Goal: Task Accomplishment & Management: Use online tool/utility

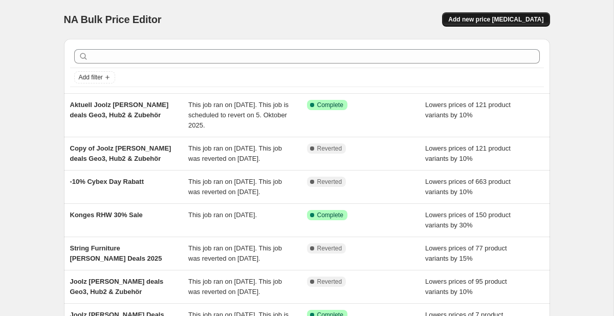
click at [497, 23] on span "Add new price [MEDICAL_DATA]" at bounding box center [495, 19] width 95 height 8
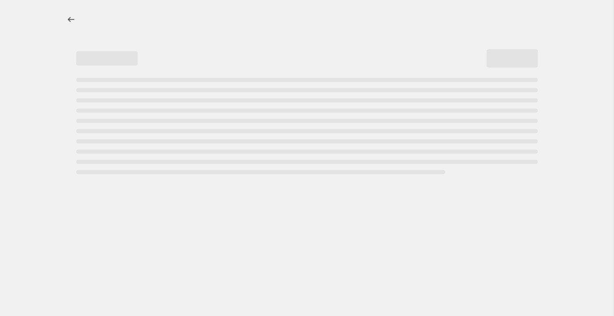
select select "percentage"
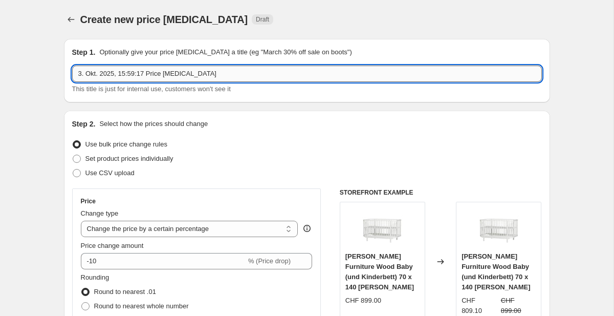
click at [247, 66] on input "3. Okt. 2025, 15:59:17 Price [MEDICAL_DATA]" at bounding box center [307, 73] width 470 height 16
paste input "Avi Spin Promo: 20 % Rabatt bei einer Bestellung eines Avi Spin (siehe Anhang) …"
drag, startPoint x: 392, startPoint y: 74, endPoint x: 171, endPoint y: 73, distance: 221.0
click at [171, 73] on input "Avi Spin Promo: 20 % Rabatt bei einer Bestellung eines Avi Spin (siehe Anhang) …" at bounding box center [307, 73] width 470 height 16
drag, startPoint x: 217, startPoint y: 73, endPoint x: 445, endPoint y: 79, distance: 227.7
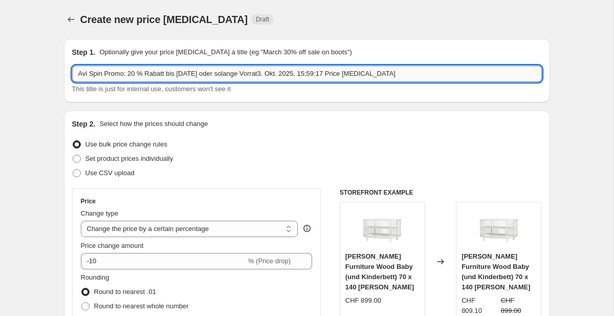
click at [445, 79] on input "Avi Spin Promo: 20 % Rabatt bis [DATE] oder solange Vorrat3. Okt. 2025, 15:59:1…" at bounding box center [307, 73] width 470 height 16
click at [170, 73] on input "Avi Spin Promo: 20 % Rabatt bis [DATE]" at bounding box center [307, 73] width 470 height 16
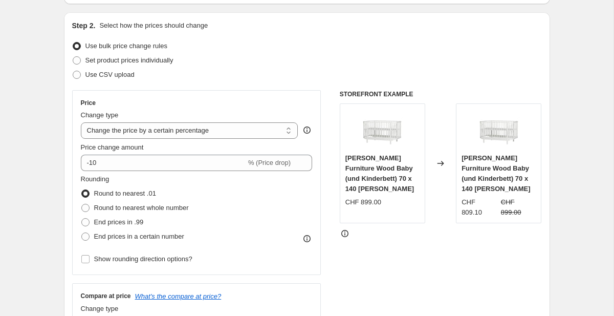
scroll to position [99, 0]
type input "Avi Spin Promo: 20 % Rabatt, Aktion bis [DATE]"
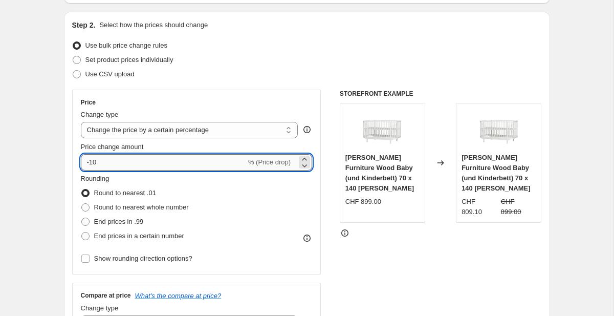
click at [221, 166] on input "-10" at bounding box center [163, 162] width 165 height 16
click at [303, 163] on icon at bounding box center [304, 165] width 10 height 10
click at [305, 158] on icon at bounding box center [304, 159] width 10 height 10
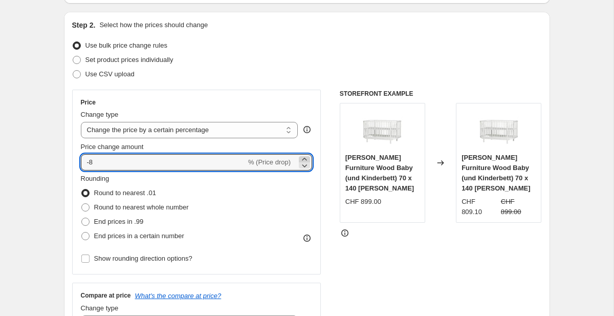
click at [305, 158] on icon at bounding box center [304, 159] width 10 height 10
click at [304, 167] on icon at bounding box center [304, 165] width 10 height 10
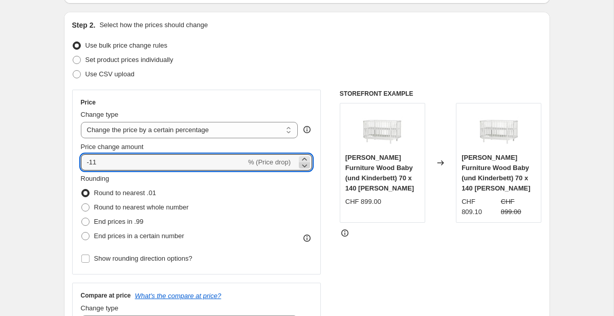
click at [304, 167] on icon at bounding box center [304, 165] width 10 height 10
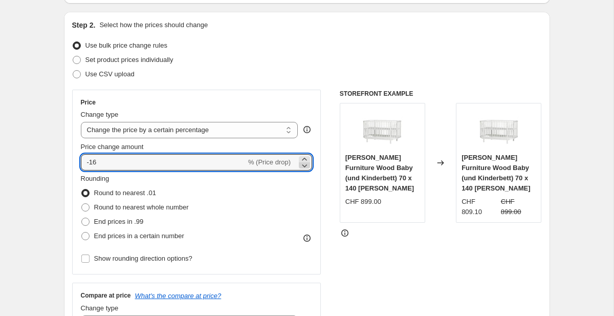
click at [304, 167] on icon at bounding box center [304, 165] width 10 height 10
type input "-20"
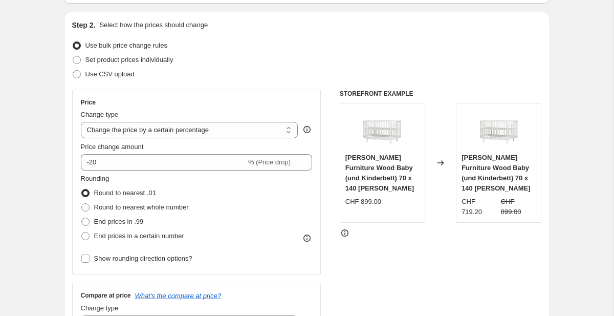
click at [259, 112] on div "Change type" at bounding box center [189, 114] width 217 height 10
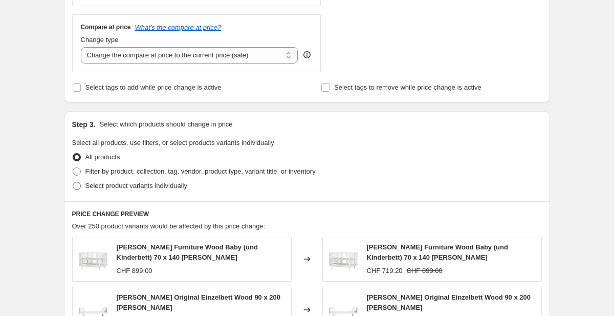
scroll to position [416, 0]
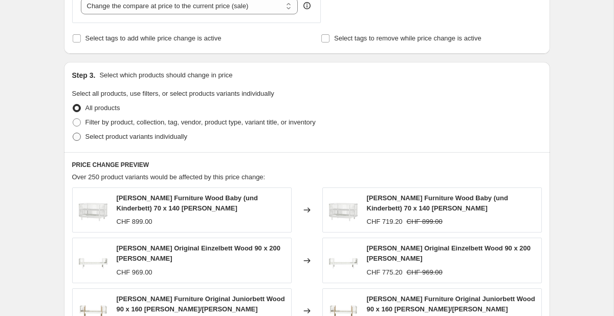
click at [171, 138] on span "Select product variants individually" at bounding box center [136, 136] width 102 height 8
click at [73, 133] on input "Select product variants individually" at bounding box center [73, 132] width 1 height 1
radio input "true"
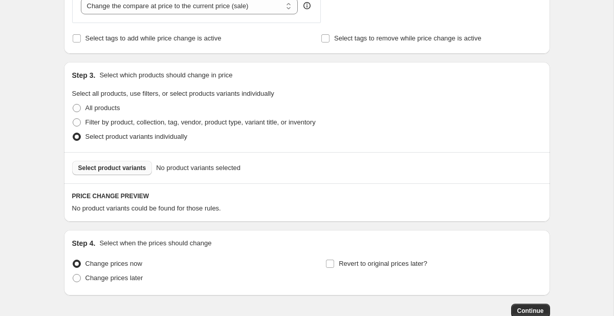
click at [143, 166] on span "Select product variants" at bounding box center [112, 168] width 68 height 8
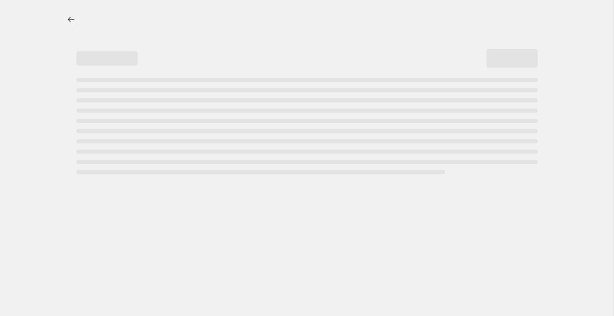
select select "percentage"
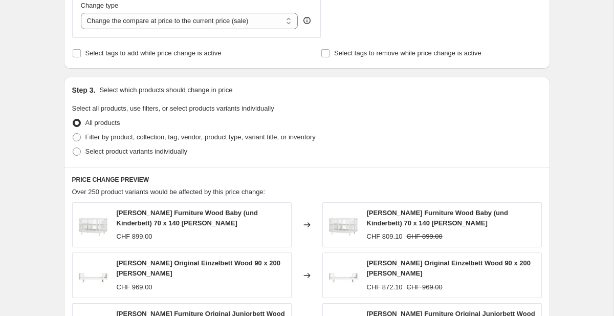
scroll to position [403, 0]
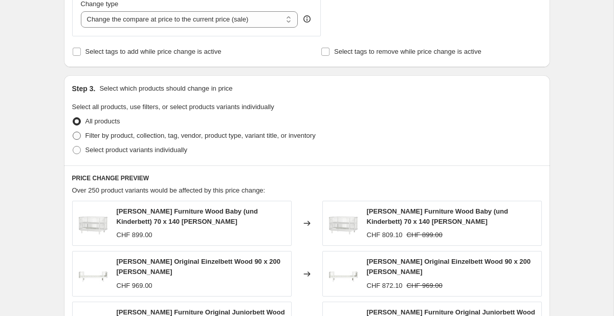
click at [153, 138] on span "Filter by product, collection, tag, vendor, product type, variant title, or inv…" at bounding box center [200, 135] width 230 height 8
click at [73, 132] on input "Filter by product, collection, tag, vendor, product type, variant title, or inv…" at bounding box center [73, 131] width 1 height 1
radio input "true"
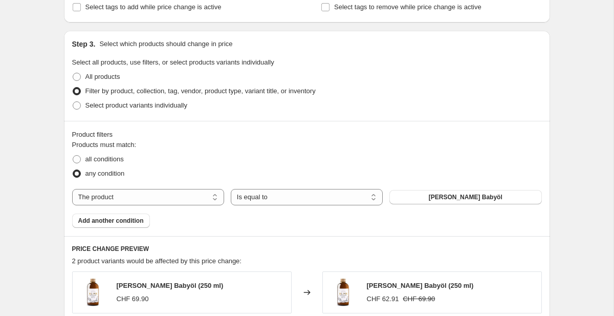
scroll to position [441, 0]
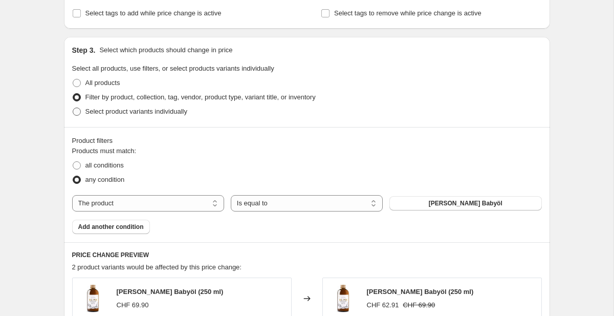
click at [91, 113] on span "Select product variants individually" at bounding box center [136, 111] width 102 height 8
click at [73, 108] on input "Select product variants individually" at bounding box center [73, 107] width 1 height 1
radio input "true"
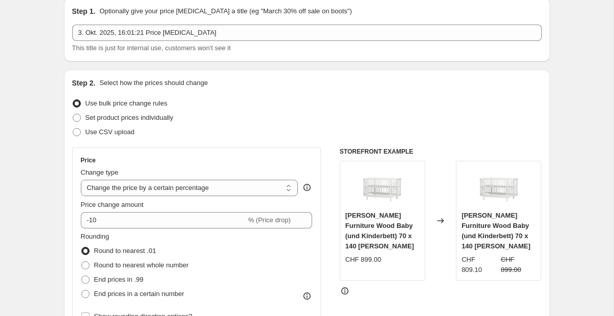
scroll to position [0, 0]
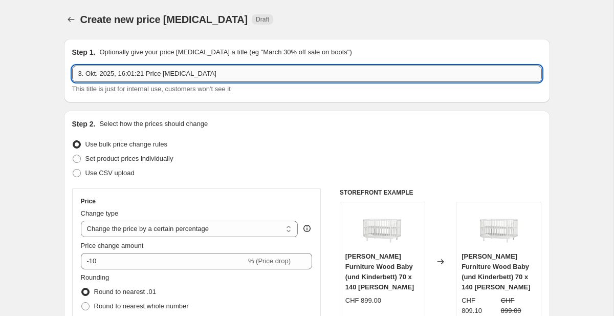
click at [123, 75] on input "3. Okt. 2025, 16:01:21 Price change job" at bounding box center [307, 73] width 470 height 16
paste input "Avi Spin Promo: 20 % Rabatt bei einer Bestellung eines Avi Spin (siehe Anhang) …"
drag, startPoint x: 125, startPoint y: 73, endPoint x: 130, endPoint y: 72, distance: 5.1
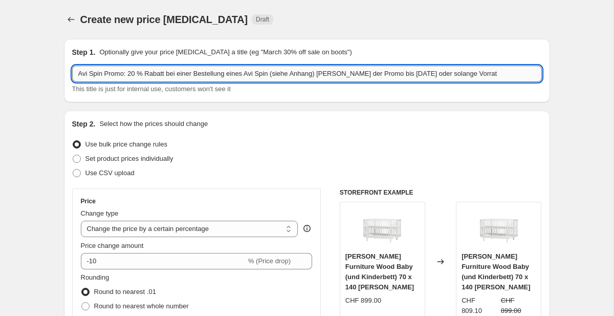
click at [130, 72] on input "Avi Spin Promo: 20 % Rabatt bei einer Bestellung eines Avi Spin (siehe Anhang) …" at bounding box center [307, 73] width 470 height 16
drag, startPoint x: 145, startPoint y: 73, endPoint x: 379, endPoint y: 74, distance: 234.3
click at [379, 74] on input "Avi Spin Promo20 % Rabatt bei einer Bestellung eines Avi Spin (siehe Anhang) Da…" at bounding box center [307, 73] width 470 height 16
drag, startPoint x: 301, startPoint y: 78, endPoint x: 192, endPoint y: 73, distance: 109.6
click at [192, 73] on input "Avi Spin Promo20 % bis 31.10.2025 oder solange Vorrat" at bounding box center [307, 73] width 470 height 16
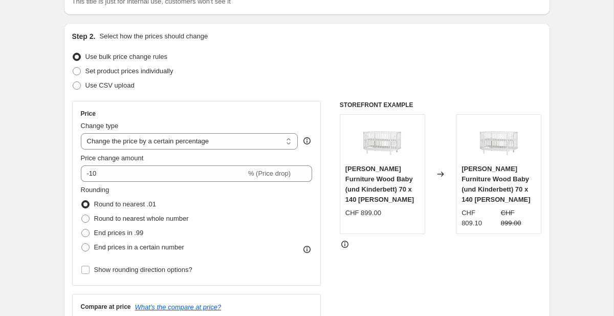
scroll to position [107, 0]
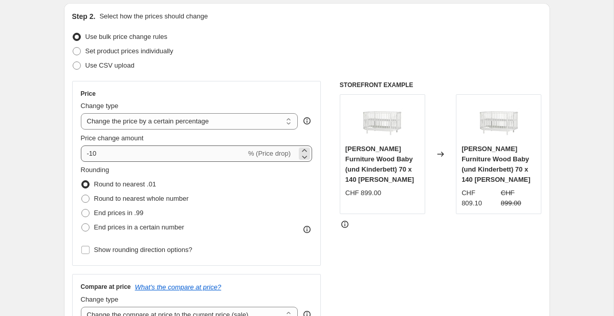
type input "Avi Spin Promo20 % bis 31.10.2025"
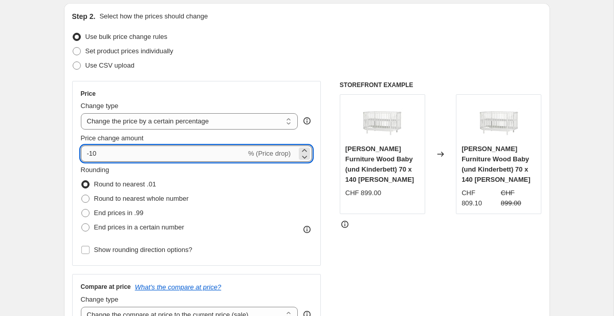
drag, startPoint x: 113, startPoint y: 153, endPoint x: 91, endPoint y: 153, distance: 22.0
click at [91, 153] on input "-10" at bounding box center [163, 153] width 165 height 16
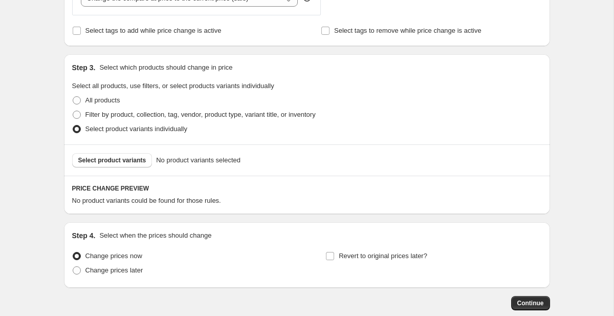
scroll to position [429, 0]
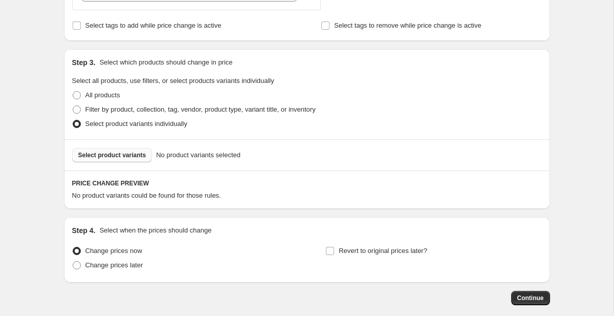
type input "-20"
click at [119, 153] on span "Select product variants" at bounding box center [112, 155] width 68 height 8
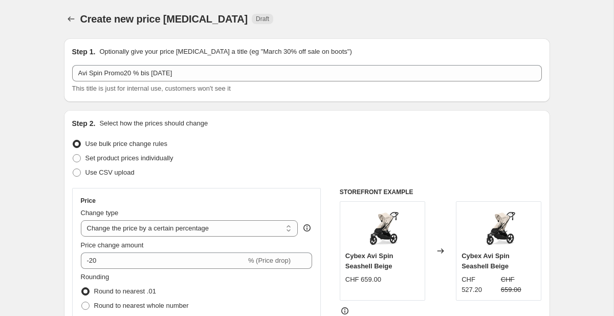
scroll to position [0, 0]
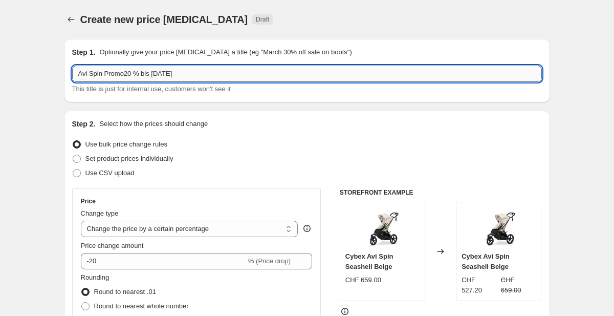
click at [76, 77] on input "Avi Spin Promo20 % bis 31.10.2025" at bounding box center [307, 73] width 470 height 16
click at [146, 72] on input "Cybex Avi Spin Promo20 % bis 31.10.2025" at bounding box center [307, 73] width 470 height 16
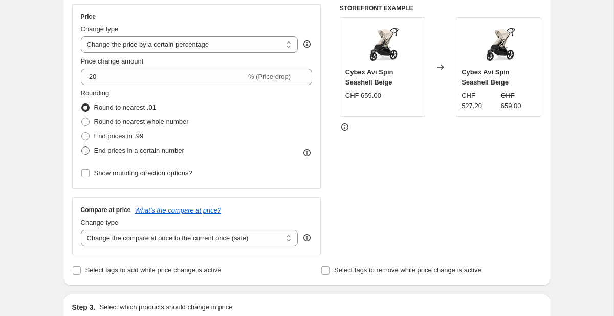
scroll to position [185, 0]
type input "Cybex Avi Spin Promo 20 % bis 31.10.2025"
click at [86, 149] on span at bounding box center [85, 149] width 8 height 8
click at [82, 146] on input "End prices in a certain number" at bounding box center [81, 145] width 1 height 1
radio input "true"
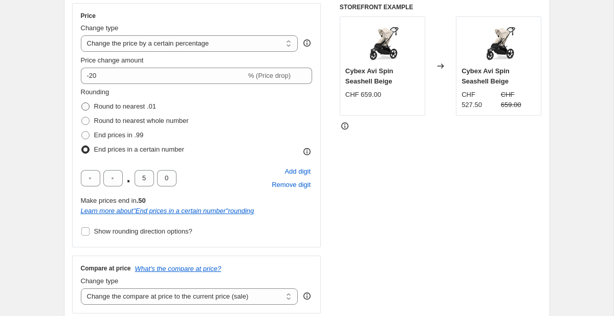
click at [85, 107] on span at bounding box center [85, 106] width 8 height 8
click at [82, 103] on input "Round to nearest .01" at bounding box center [81, 102] width 1 height 1
radio input "true"
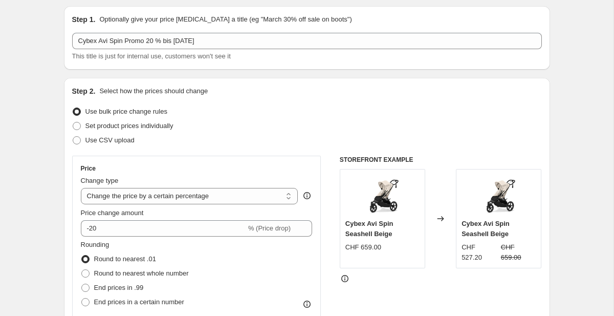
scroll to position [0, 0]
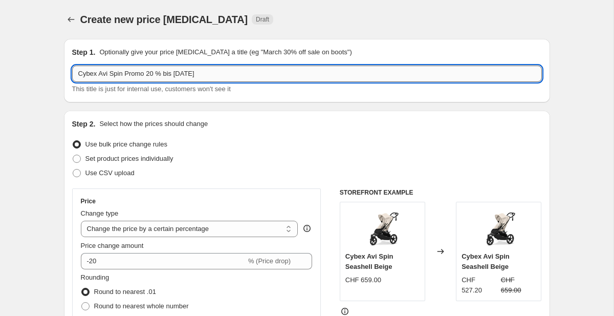
click at [155, 71] on input "Cybex Avi Spin Promo 20 % bis 31.10.2025" at bounding box center [307, 73] width 470 height 16
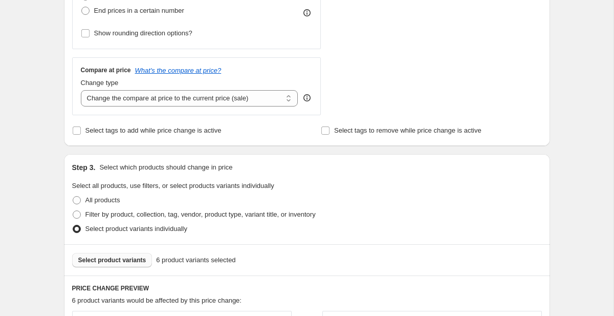
scroll to position [322, 0]
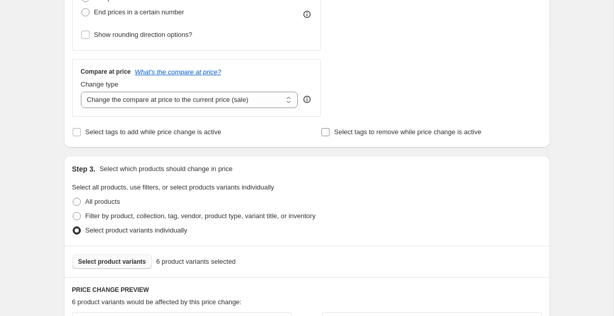
click at [326, 130] on input "Select tags to remove while price change is active" at bounding box center [325, 132] width 8 height 8
checkbox input "true"
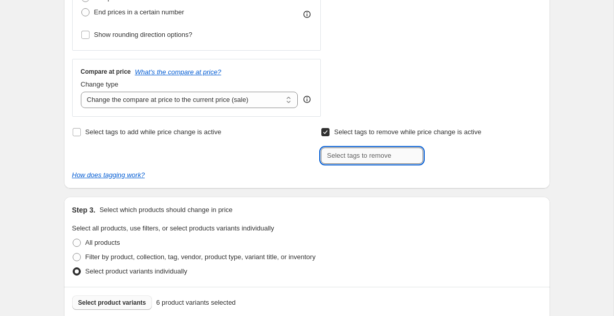
click at [341, 156] on input "text" at bounding box center [372, 155] width 102 height 16
type input "Standard"
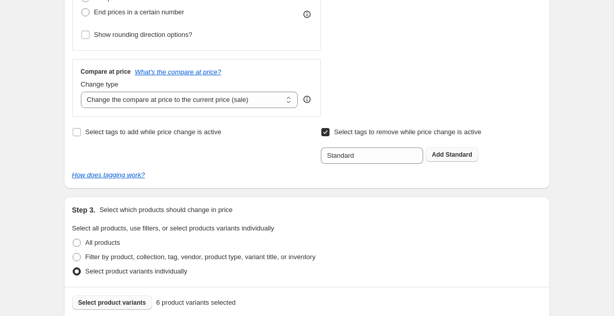
click at [449, 153] on span "Standard" at bounding box center [458, 154] width 27 height 7
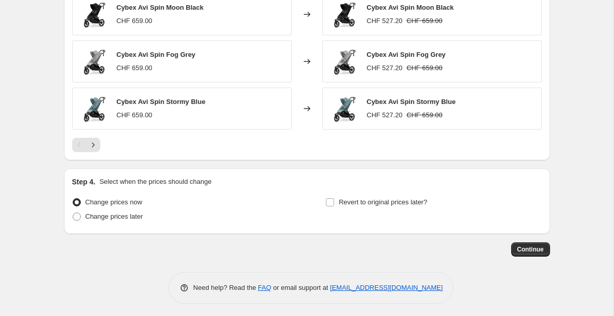
scroll to position [794, 0]
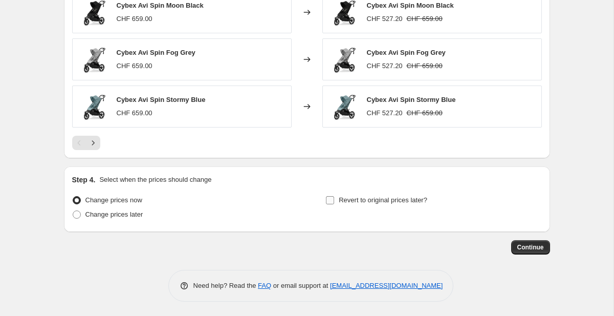
click at [335, 200] on label "Revert to original prices later?" at bounding box center [376, 200] width 102 height 14
click at [334, 200] on input "Revert to original prices later?" at bounding box center [330, 200] width 8 height 8
checkbox input "true"
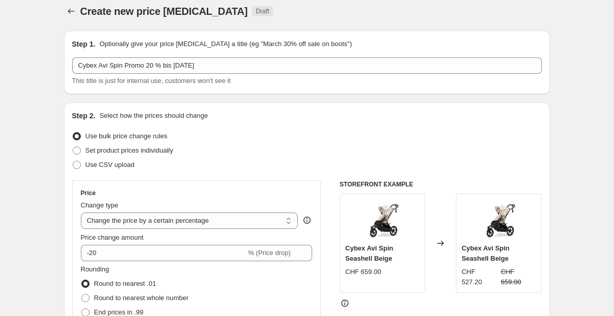
scroll to position [0, 0]
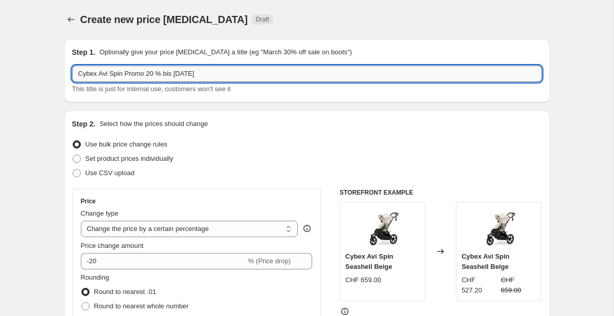
click at [193, 72] on input "Cybex Avi Spin Promo 20 % bis 31.10.2025" at bounding box center [307, 73] width 470 height 16
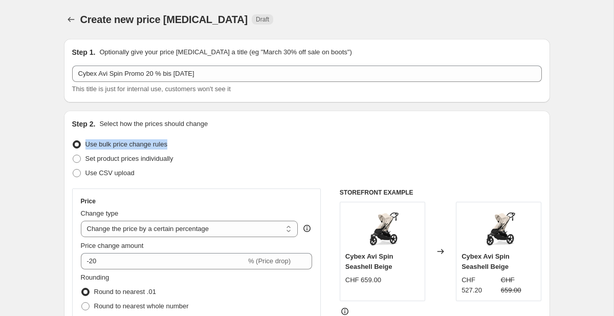
drag, startPoint x: 180, startPoint y: 144, endPoint x: 87, endPoint y: 144, distance: 93.1
click at [87, 144] on div "Use bulk price change rules" at bounding box center [307, 144] width 470 height 14
copy span "Use bulk price change rules"
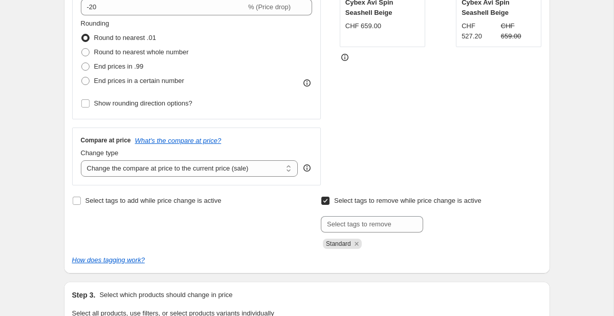
scroll to position [282, 0]
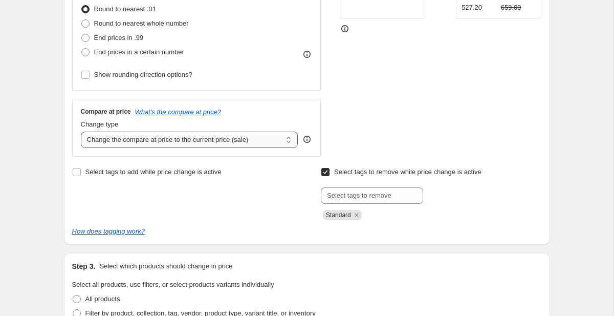
click at [215, 139] on select "Change the compare at price to the current price (sale) Change the compare at p…" at bounding box center [189, 139] width 217 height 16
click at [81, 131] on select "Change the compare at price to the current price (sale) Change the compare at p…" at bounding box center [189, 139] width 217 height 16
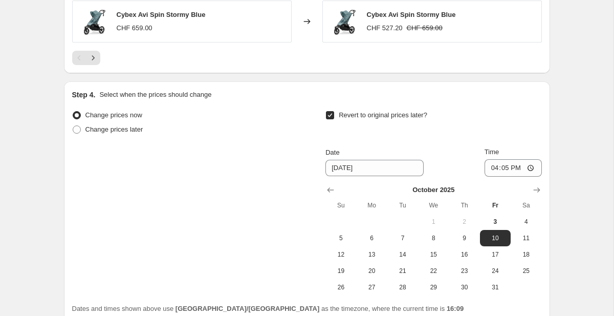
scroll to position [970, 0]
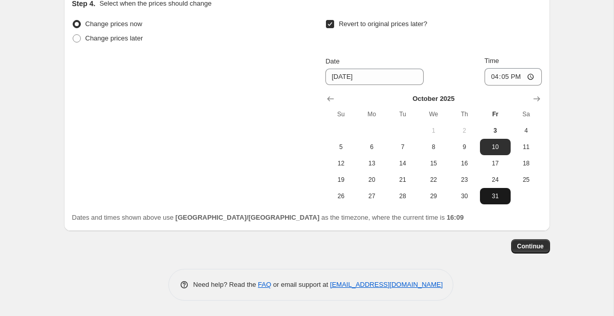
click at [497, 196] on span "31" at bounding box center [495, 196] width 23 height 8
type input "10/31/2025"
drag, startPoint x: 531, startPoint y: 249, endPoint x: 494, endPoint y: 8, distance: 243.8
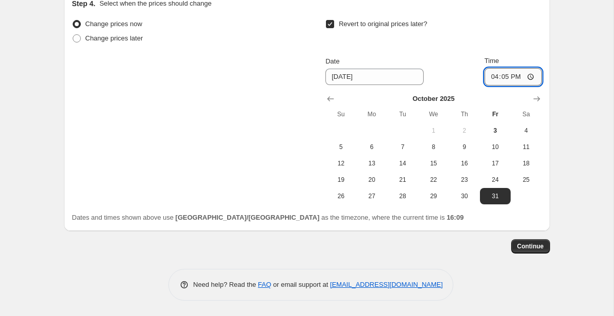
click at [509, 78] on input "16:05" at bounding box center [512, 76] width 57 height 17
click at [512, 77] on input "16:05" at bounding box center [512, 76] width 57 height 17
click at [509, 77] on input "16:05" at bounding box center [512, 76] width 57 height 17
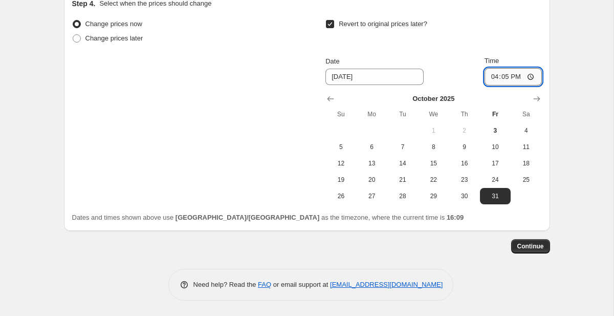
click at [509, 77] on input "16:05" at bounding box center [512, 76] width 57 height 17
click at [504, 77] on input "16:05" at bounding box center [512, 76] width 57 height 17
type input "23:59"
click at [524, 249] on span "Continue" at bounding box center [530, 246] width 27 height 8
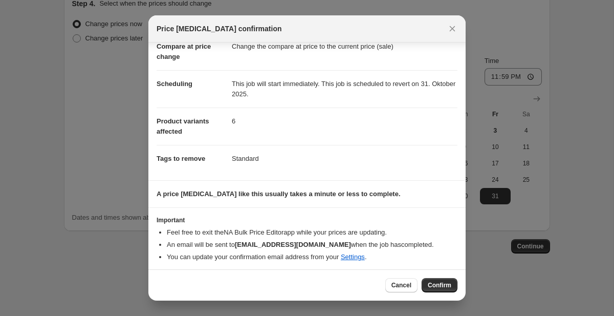
scroll to position [58, 0]
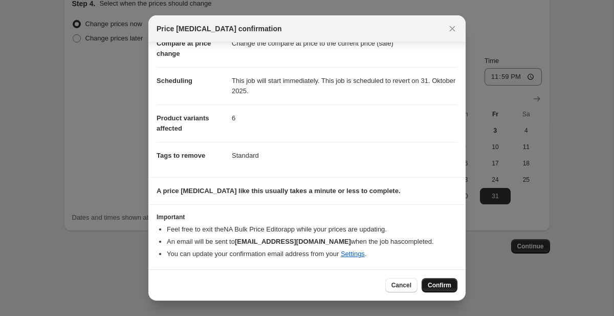
click at [433, 285] on span "Confirm" at bounding box center [440, 285] width 24 height 8
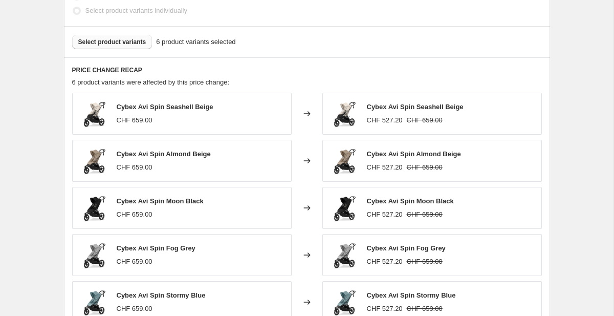
scroll to position [715, 0]
